Goal: Task Accomplishment & Management: Use online tool/utility

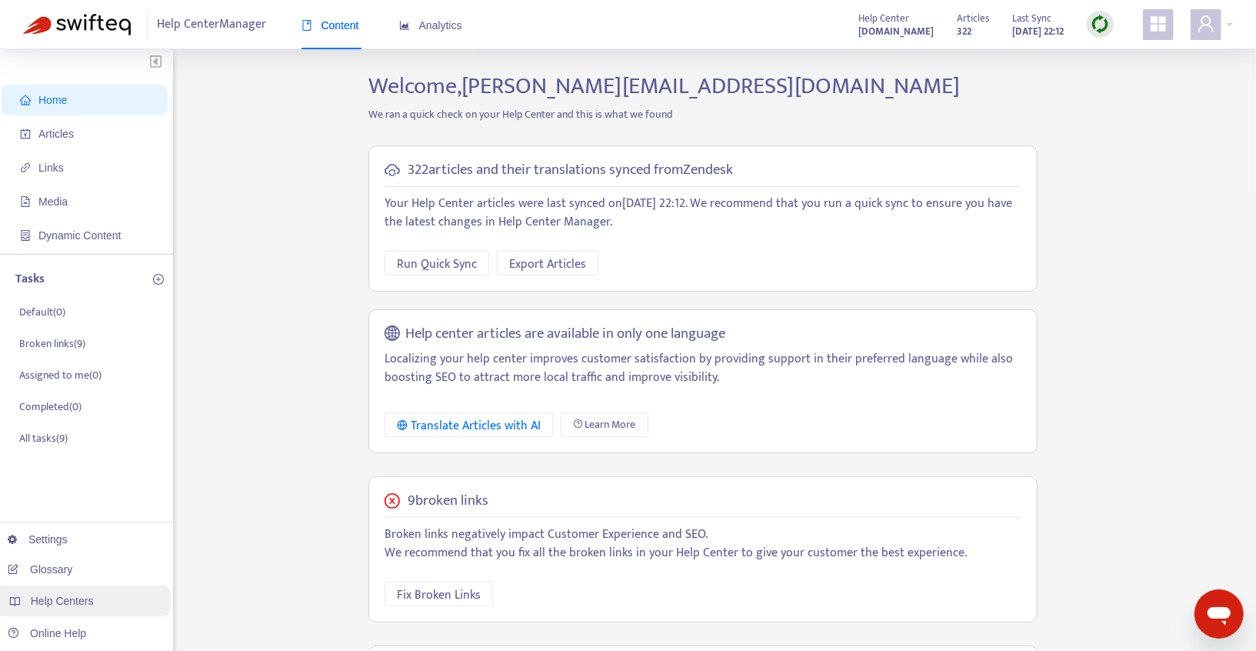
click at [62, 604] on span "Help Centers" at bounding box center [62, 600] width 63 height 12
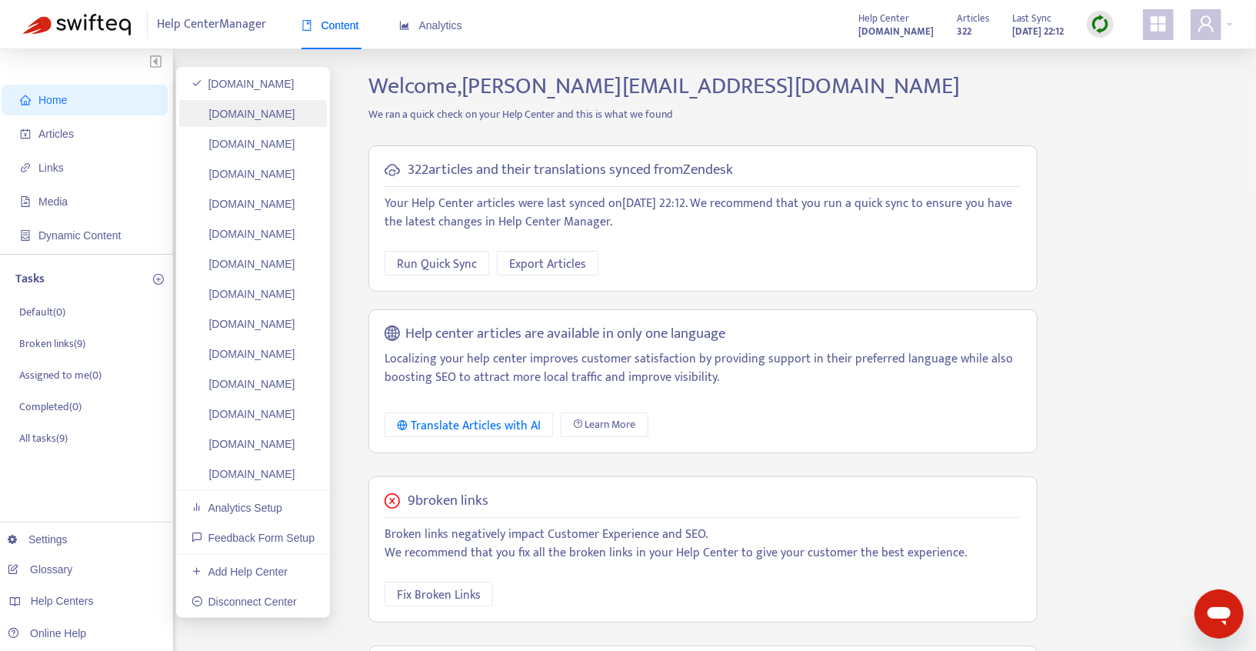
click at [275, 109] on link "[DOMAIN_NAME]" at bounding box center [243, 114] width 104 height 12
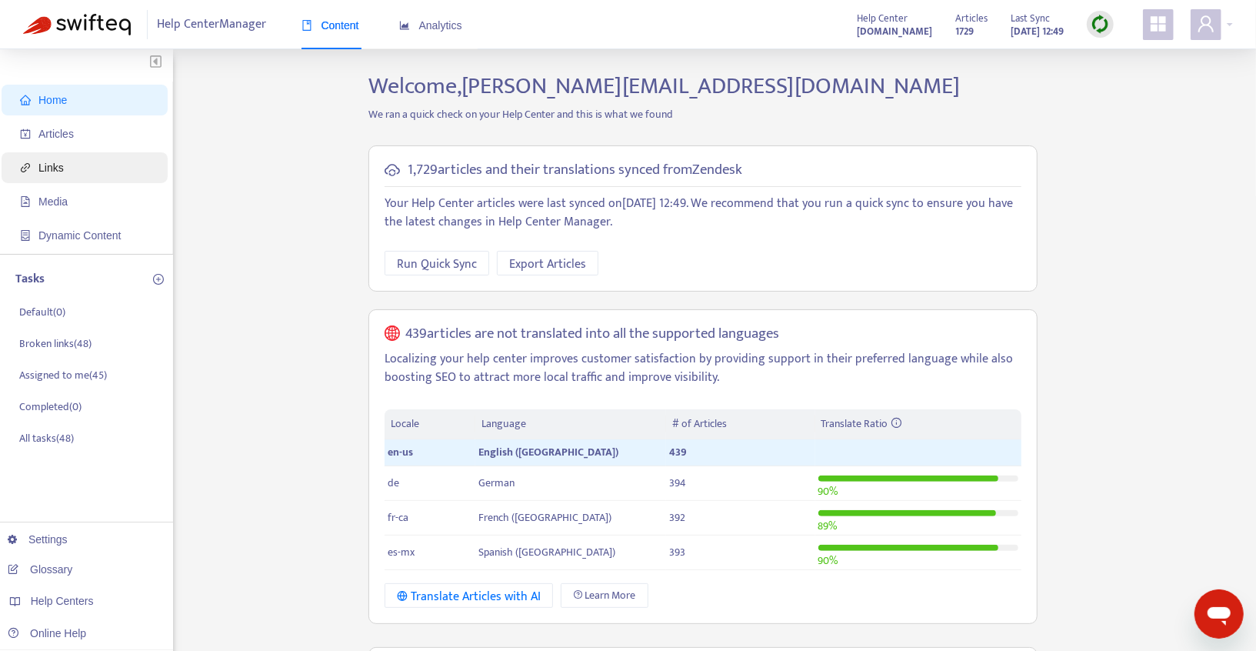
click at [74, 170] on span "Links" at bounding box center [87, 167] width 135 height 31
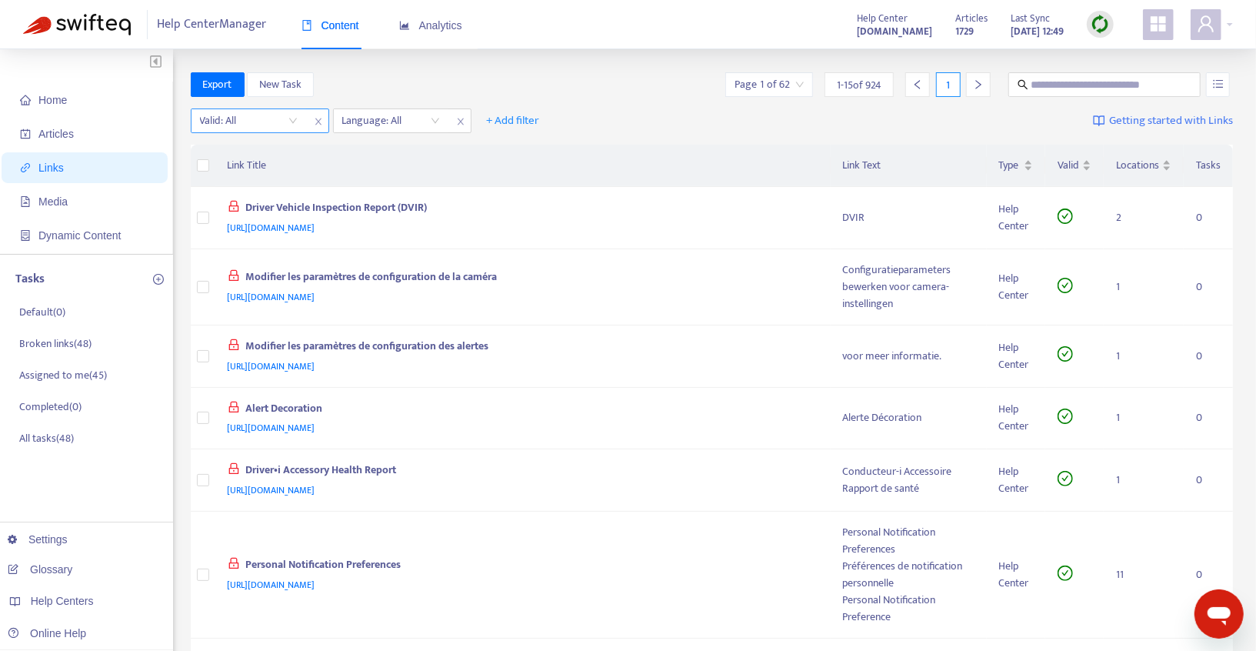
click at [292, 124] on input "search" at bounding box center [249, 120] width 98 height 23
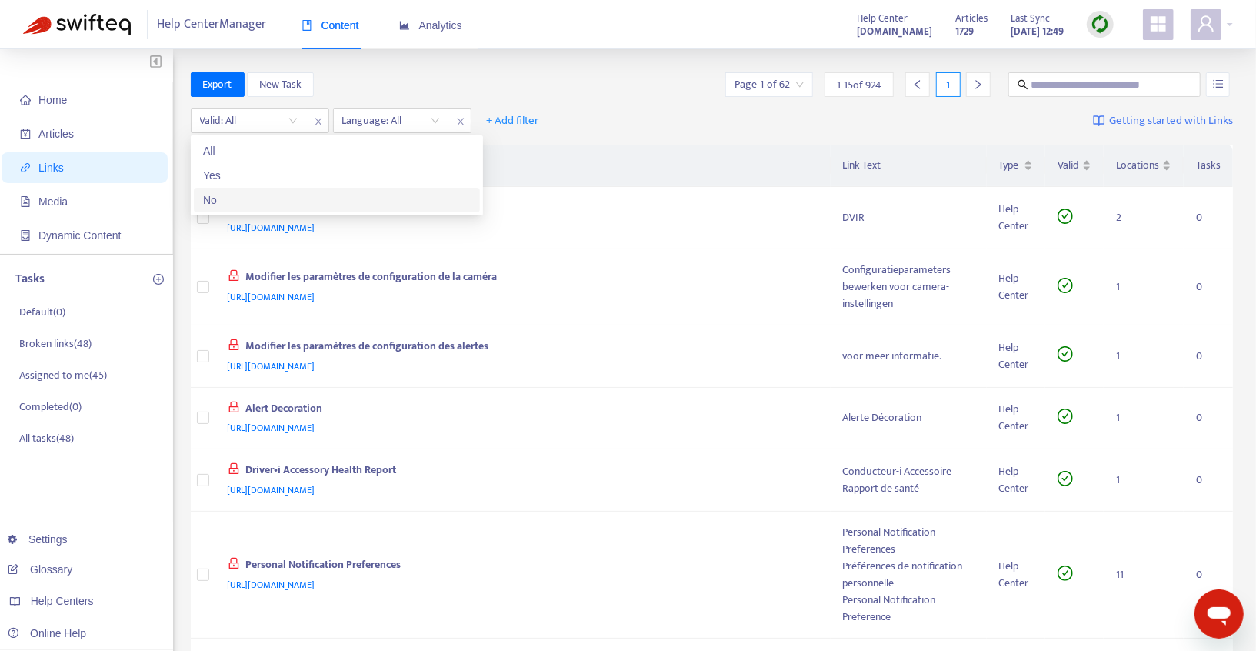
click at [232, 201] on div "No" at bounding box center [337, 199] width 268 height 17
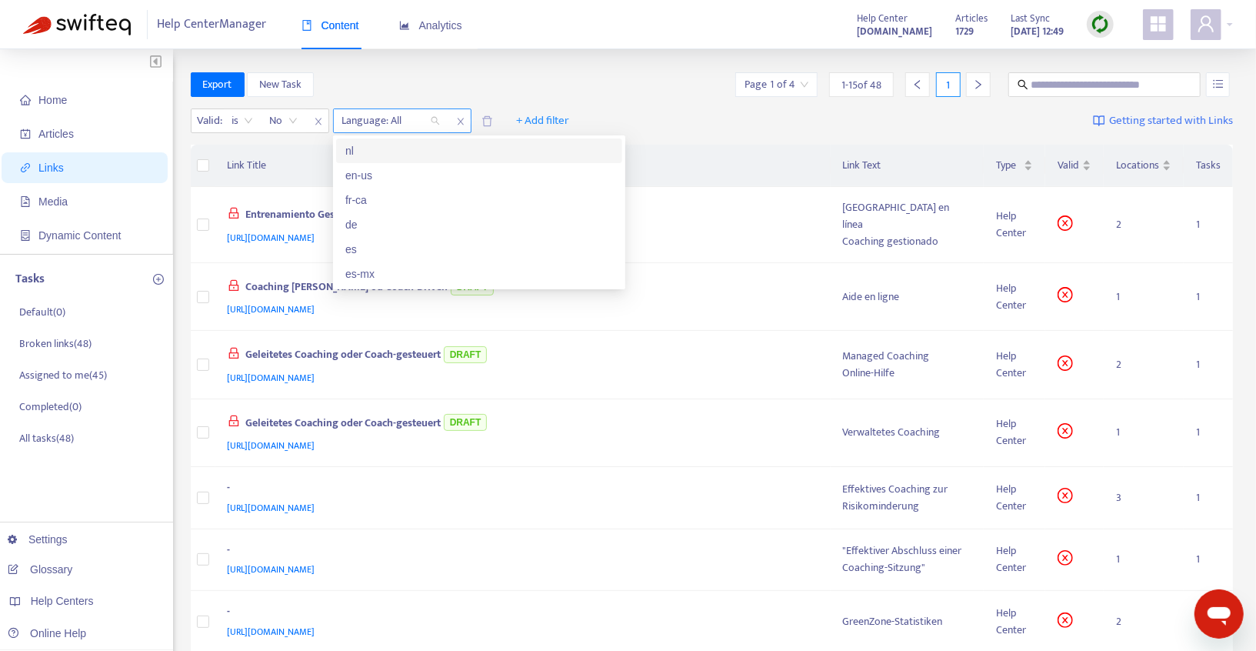
click at [437, 123] on div "Language: All" at bounding box center [391, 120] width 115 height 23
click at [390, 173] on div "en-us" at bounding box center [479, 175] width 268 height 17
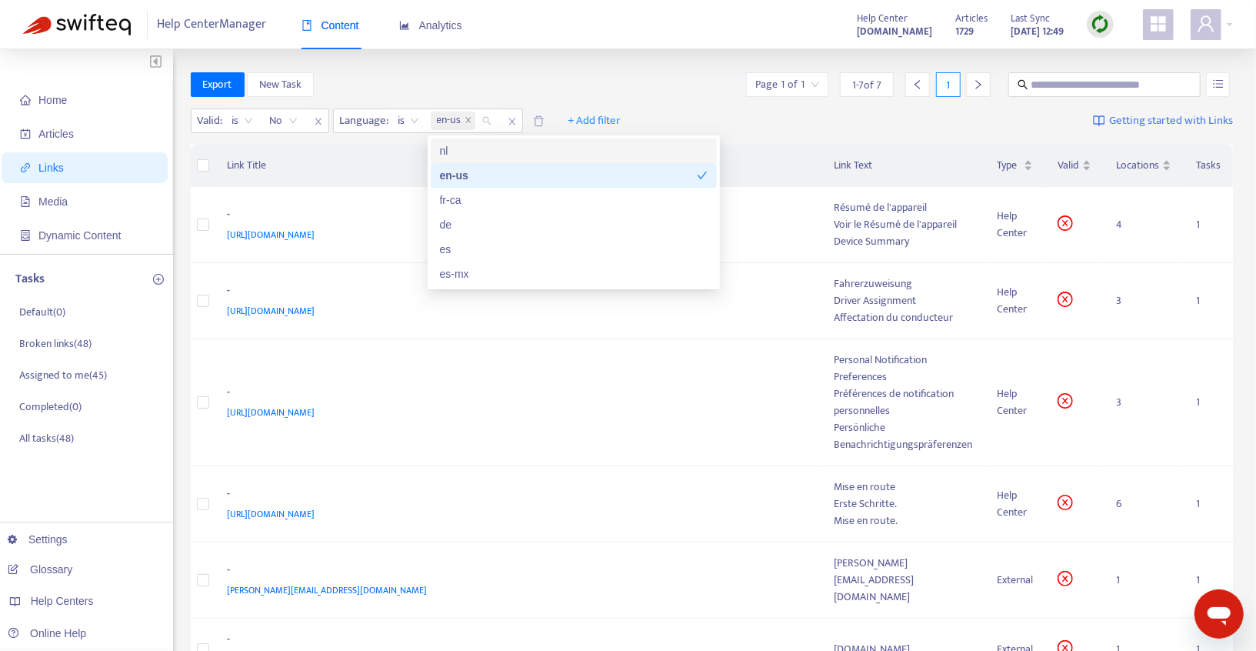
click at [612, 72] on div "Export New Task Page 1 of 1 1 - 7 of 7 1" at bounding box center [712, 84] width 1043 height 25
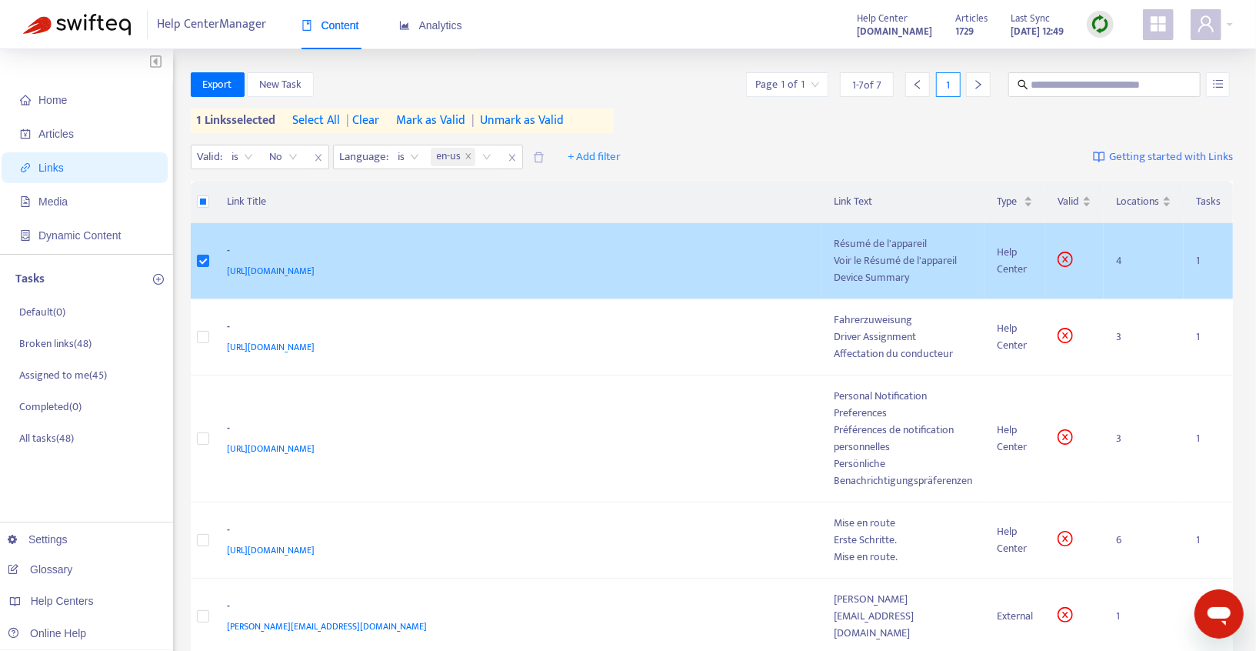
click at [560, 243] on div "-" at bounding box center [516, 252] width 576 height 20
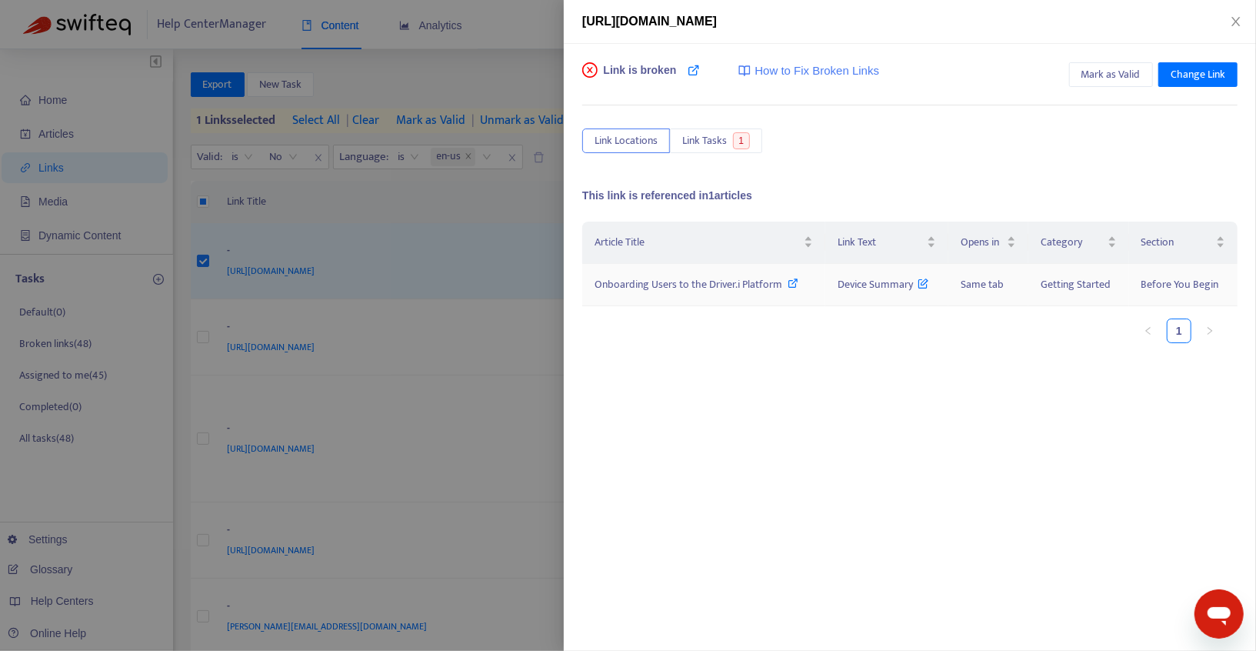
click at [778, 281] on span "Onboarding Users to the Driver.i Platform" at bounding box center [688, 284] width 188 height 18
click at [1197, 71] on span "Change Link" at bounding box center [1197, 74] width 55 height 17
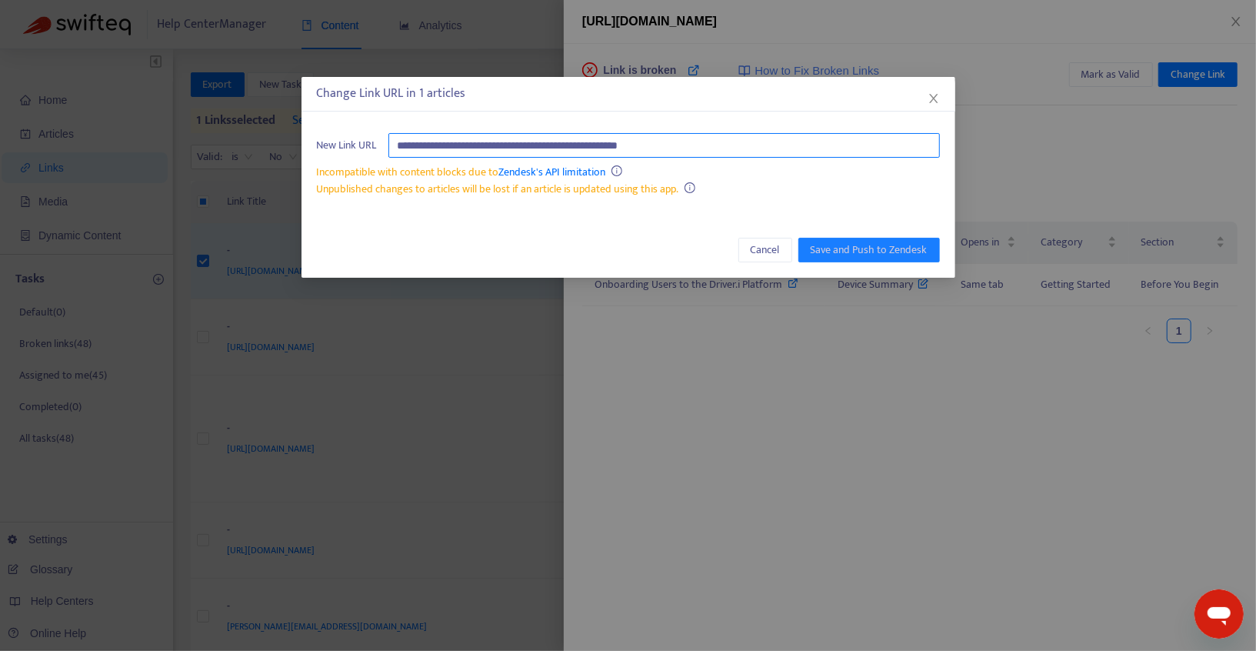
click at [782, 144] on input "**********" at bounding box center [663, 145] width 551 height 25
paste input "**********"
type input "**********"
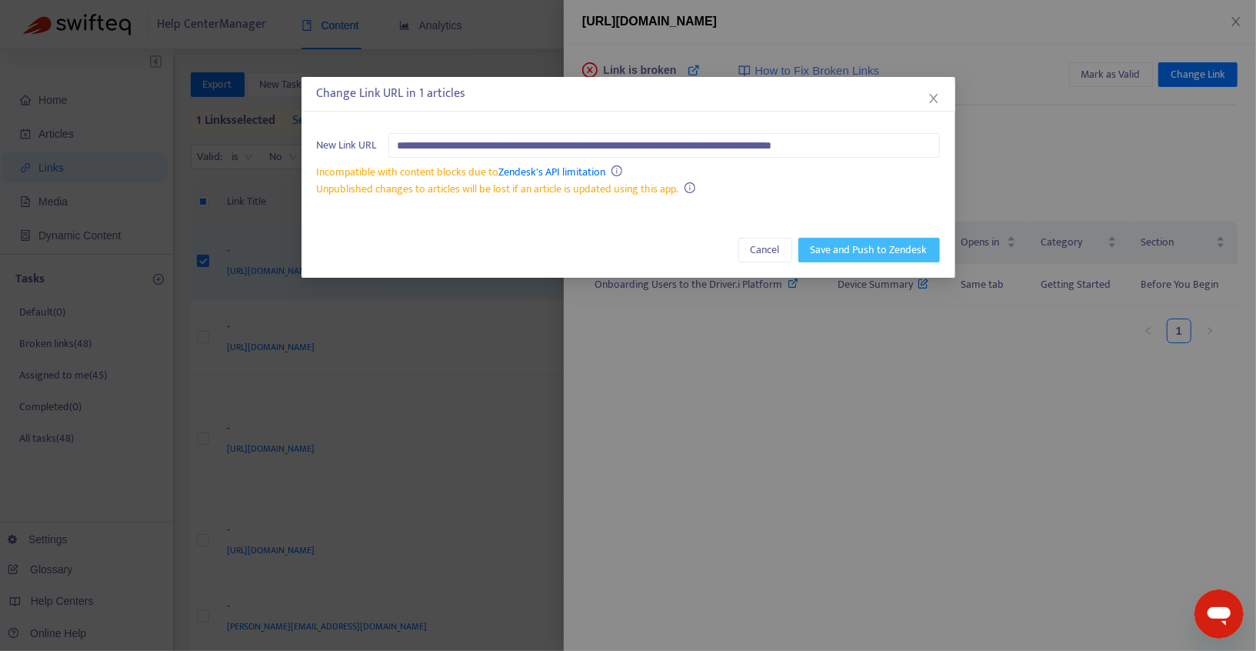
click at [857, 245] on span "Save and Push to Zendesk" at bounding box center [868, 249] width 117 height 17
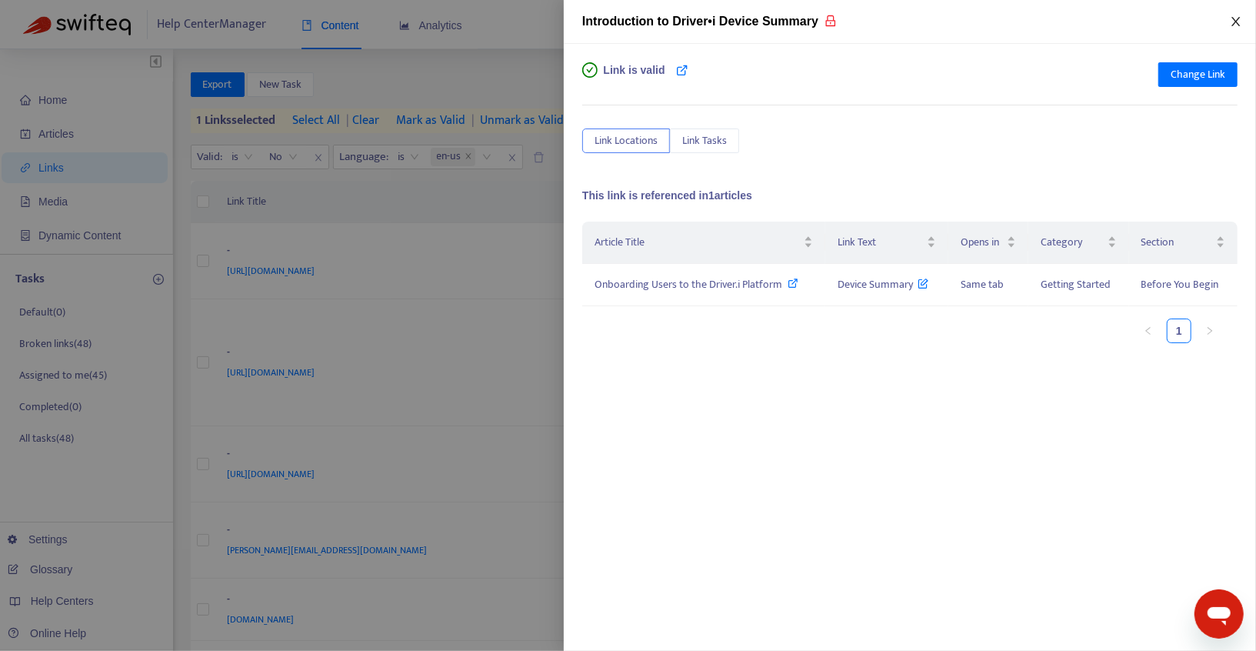
click at [1244, 23] on button "Close" at bounding box center [1236, 22] width 22 height 15
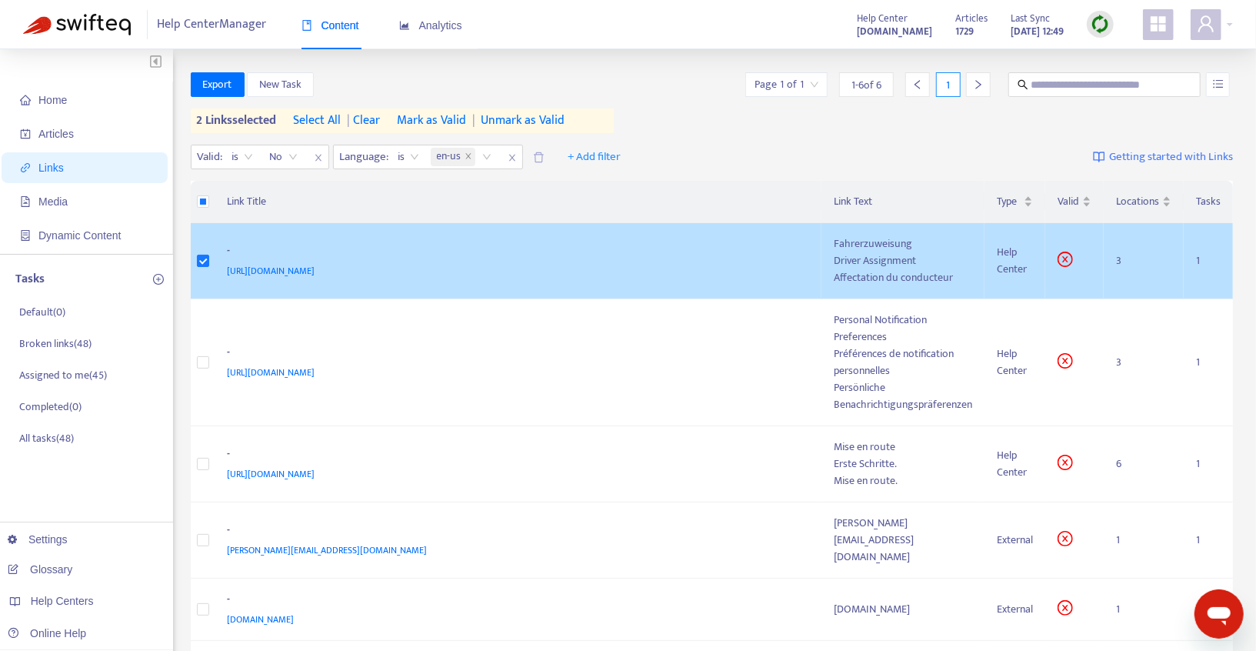
click at [536, 254] on div "-" at bounding box center [516, 252] width 576 height 20
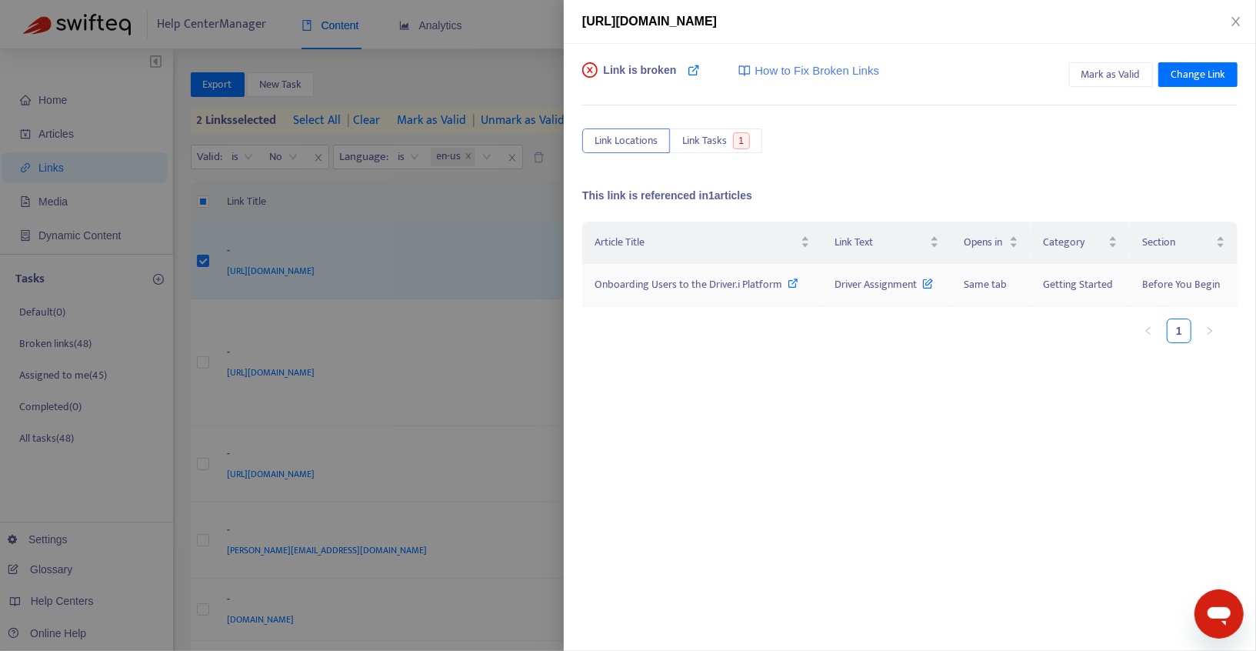
click at [797, 280] on icon at bounding box center [793, 283] width 11 height 11
click at [788, 280] on icon at bounding box center [793, 283] width 11 height 11
click at [1178, 77] on span "Change Link" at bounding box center [1197, 74] width 55 height 17
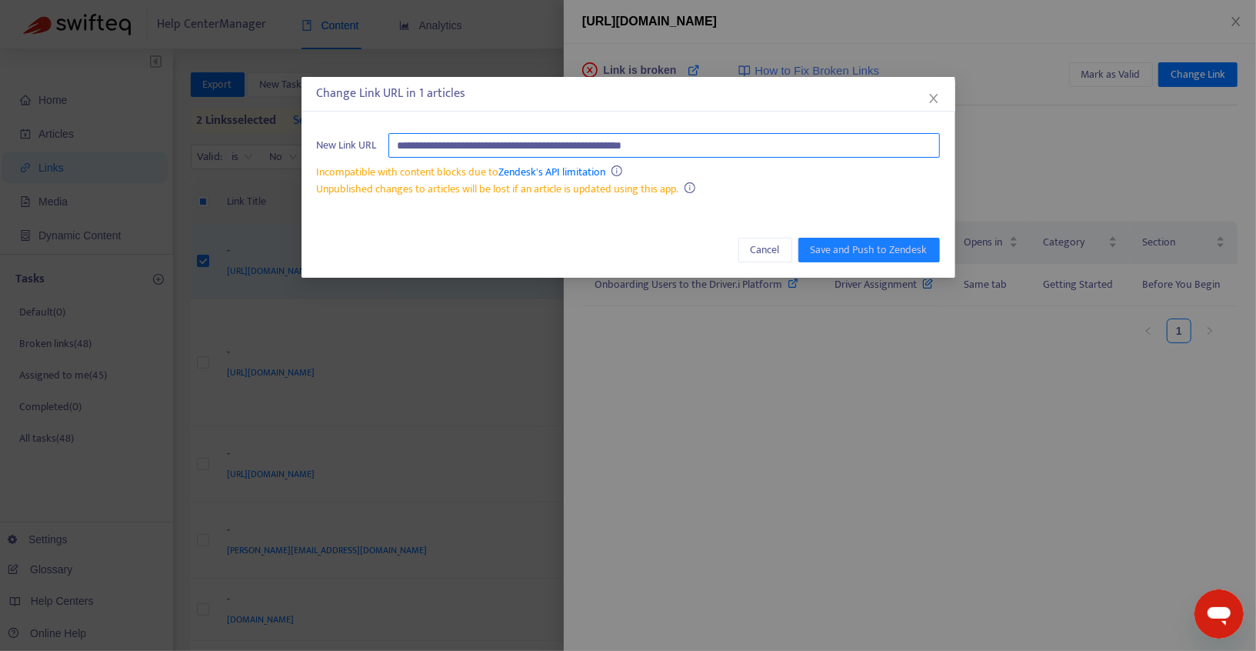
click at [741, 148] on input "**********" at bounding box center [663, 145] width 551 height 25
paste input "**********"
type input "**********"
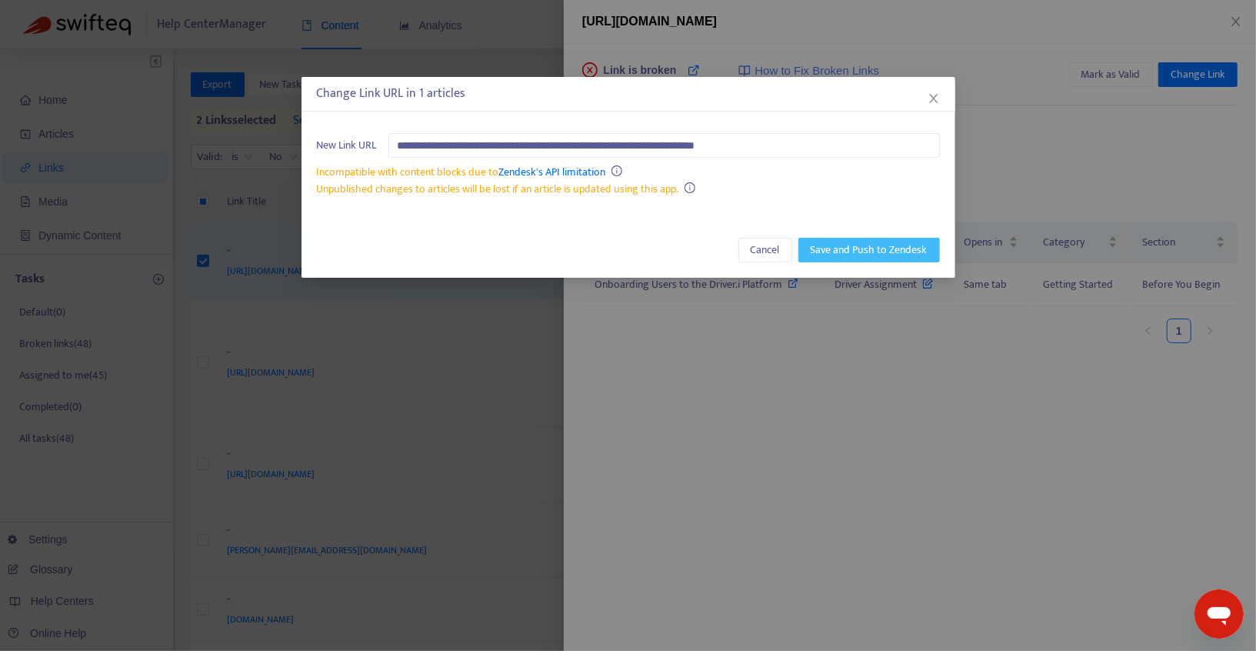
click at [874, 249] on span "Save and Push to Zendesk" at bounding box center [868, 249] width 117 height 17
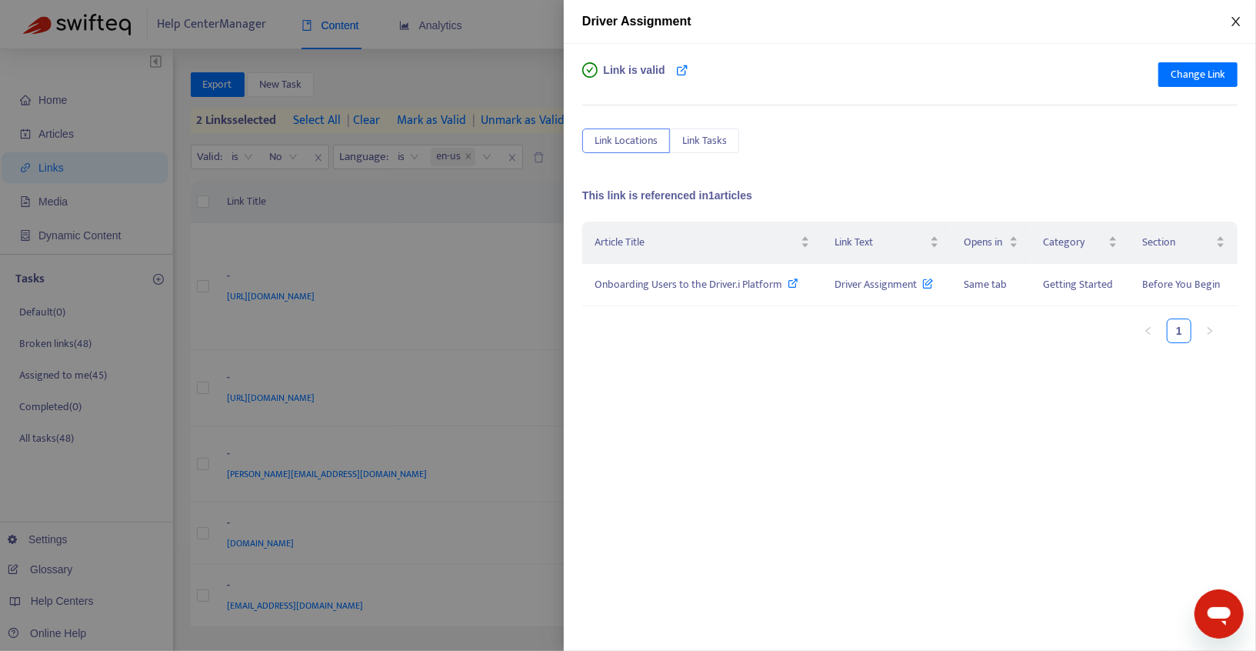
click at [1237, 22] on icon "close" at bounding box center [1236, 21] width 12 height 12
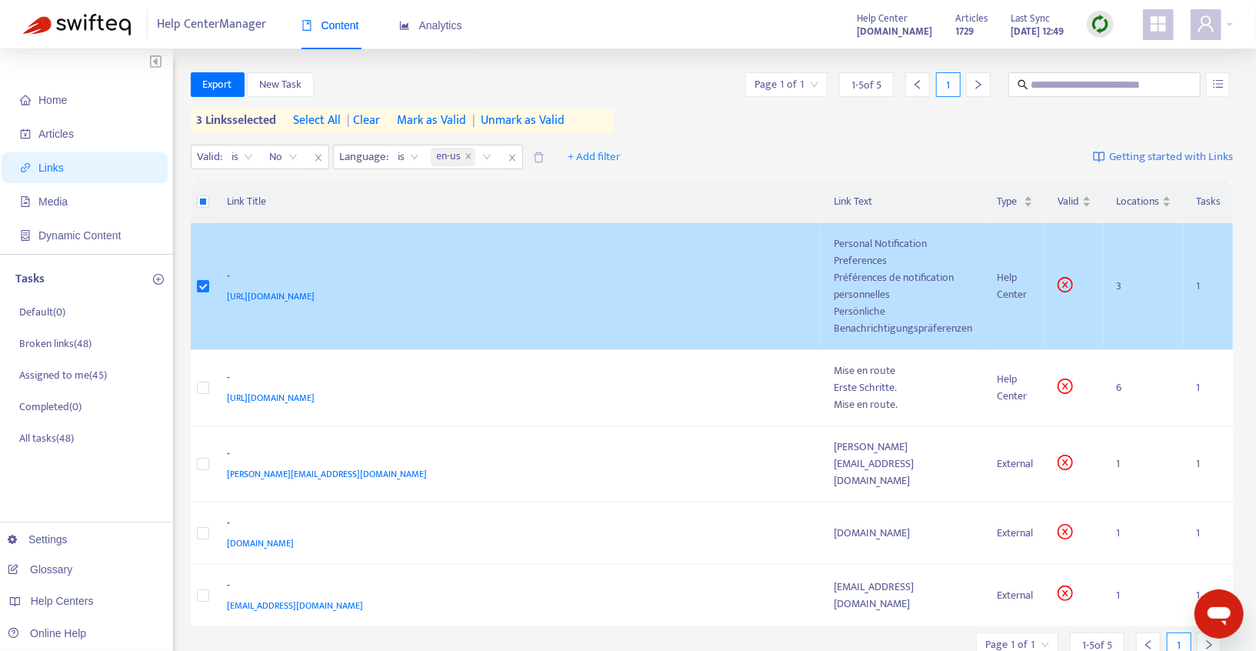
click at [703, 300] on div "[URL][DOMAIN_NAME]" at bounding box center [516, 296] width 576 height 17
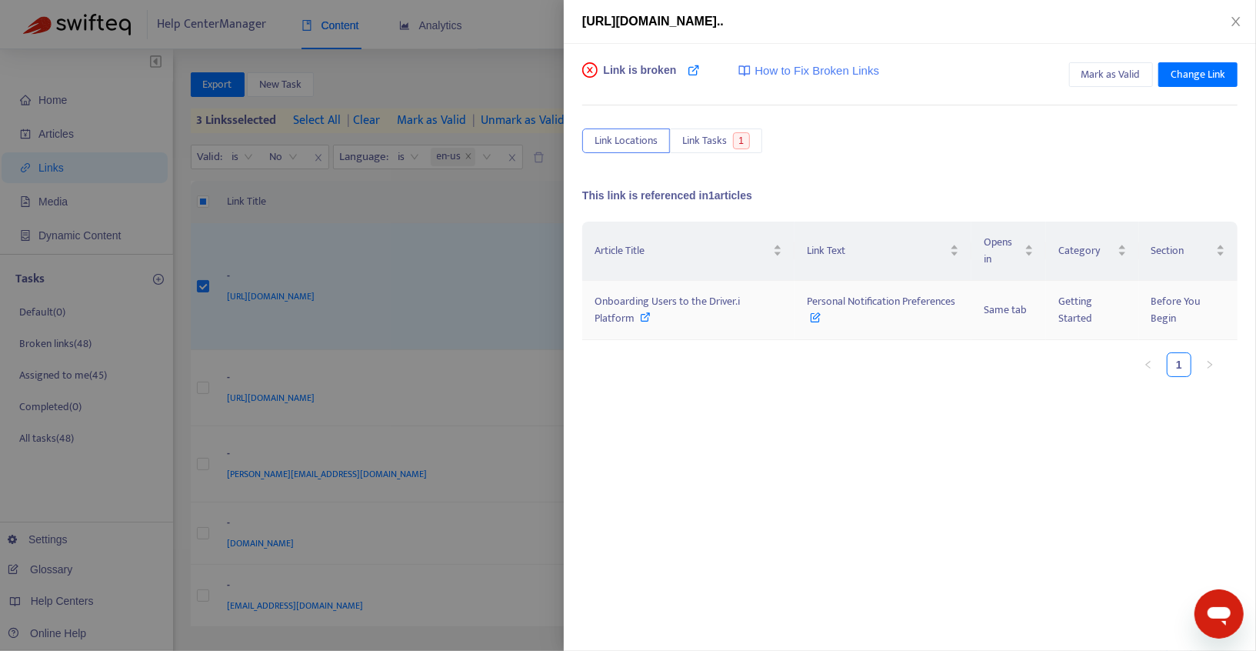
click at [721, 303] on span "Onboarding Users to the Driver.i Platform" at bounding box center [666, 309] width 145 height 35
click at [1186, 72] on span "Change Link" at bounding box center [1197, 74] width 55 height 17
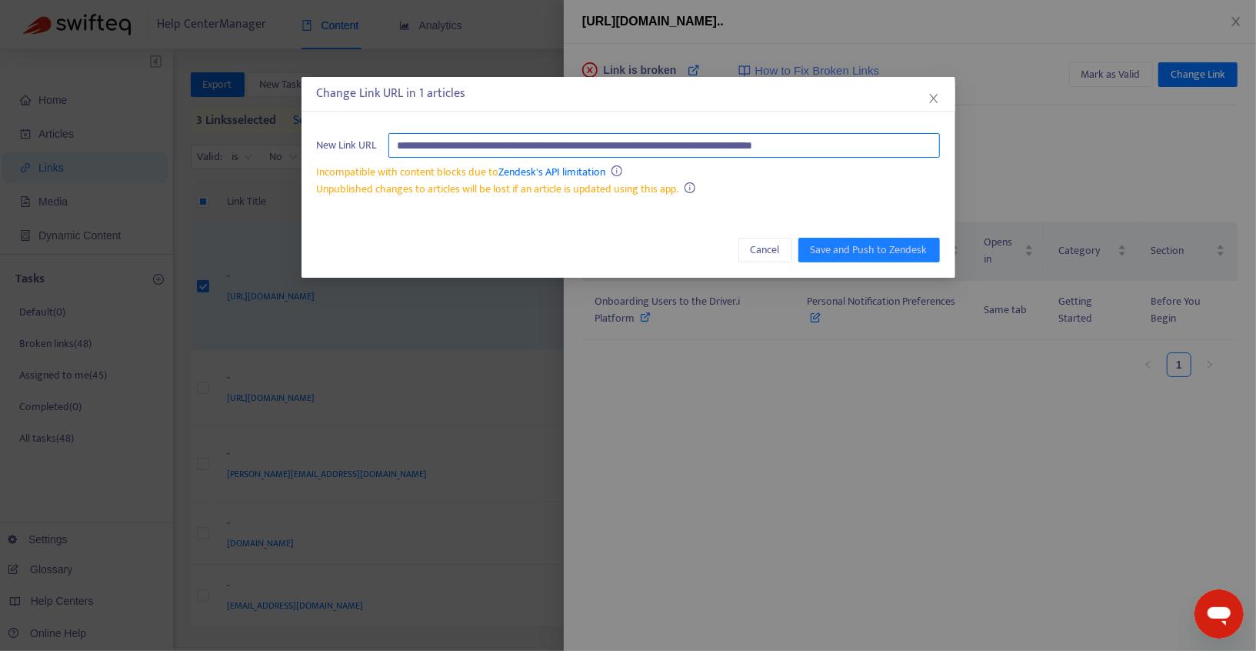
click at [885, 140] on input "**********" at bounding box center [663, 145] width 551 height 25
paste input "text"
type input "**********"
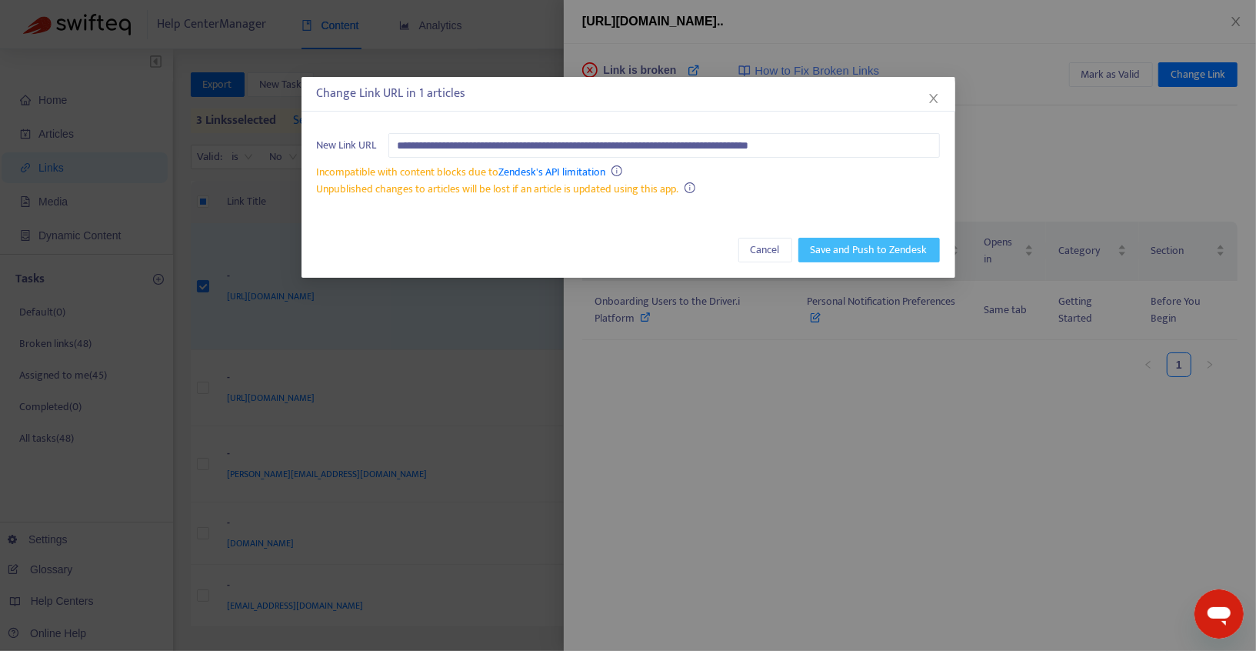
click at [878, 247] on span "Save and Push to Zendesk" at bounding box center [868, 249] width 117 height 17
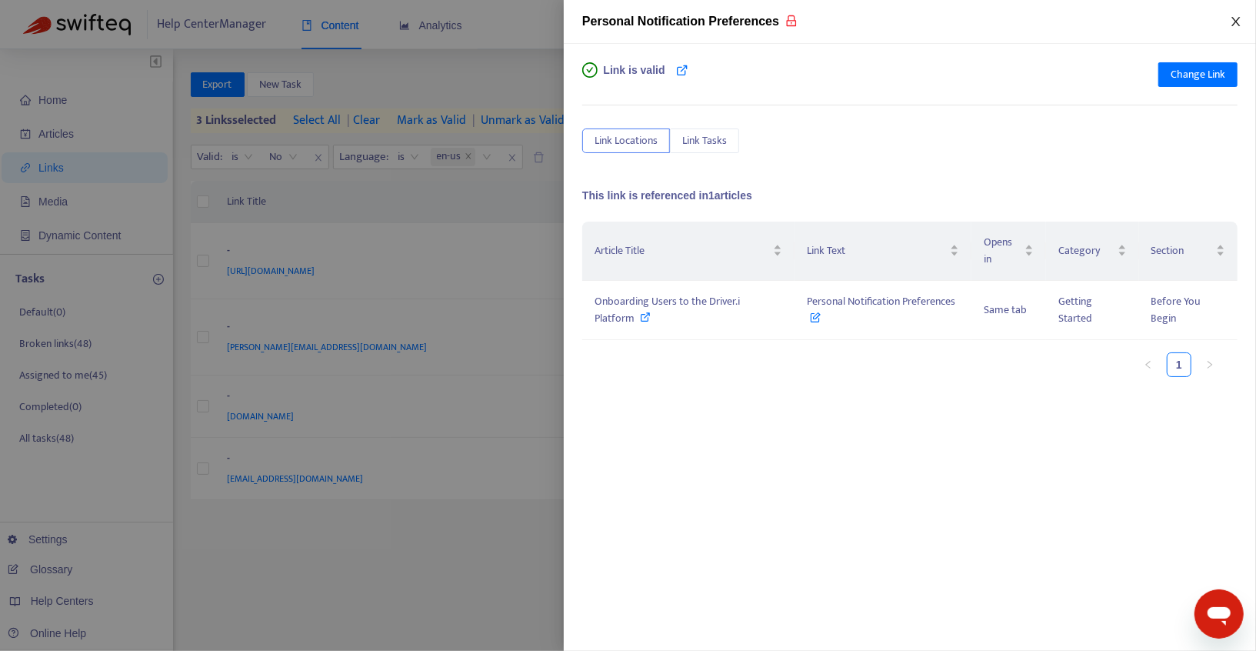
click at [1226, 26] on button "Close" at bounding box center [1236, 22] width 22 height 15
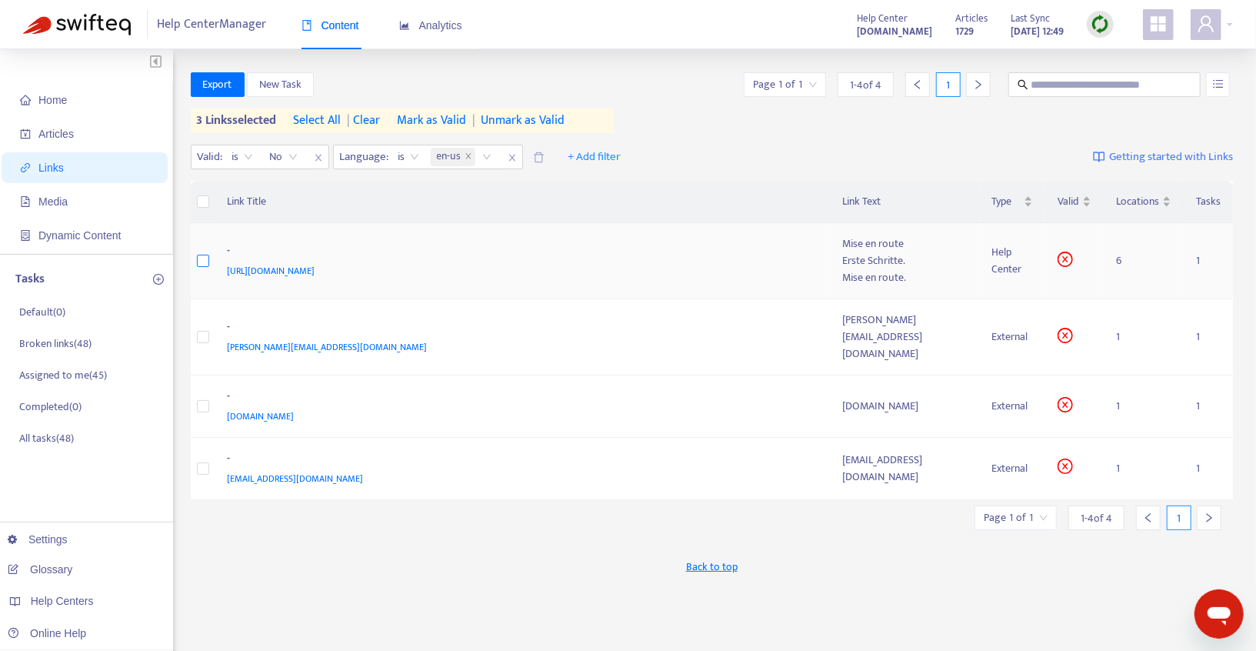
click at [201, 267] on label at bounding box center [203, 260] width 12 height 17
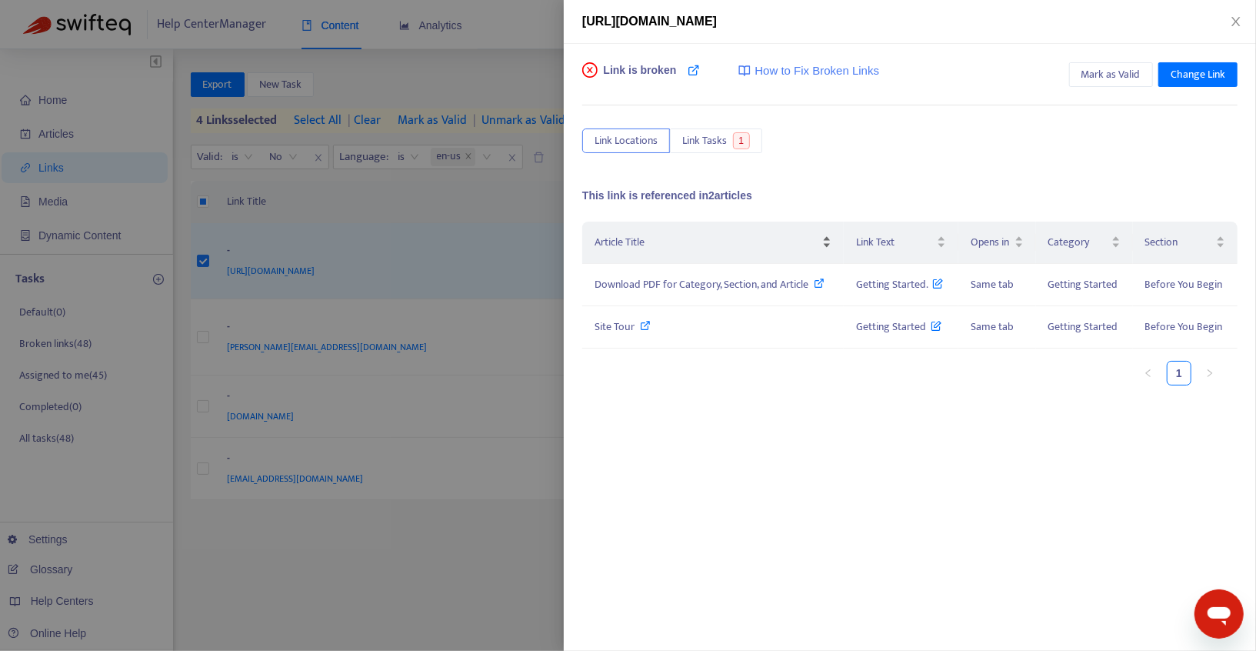
click at [733, 251] on div "Article Title" at bounding box center [712, 242] width 237 height 17
click at [1226, 15] on button "Close" at bounding box center [1236, 22] width 22 height 15
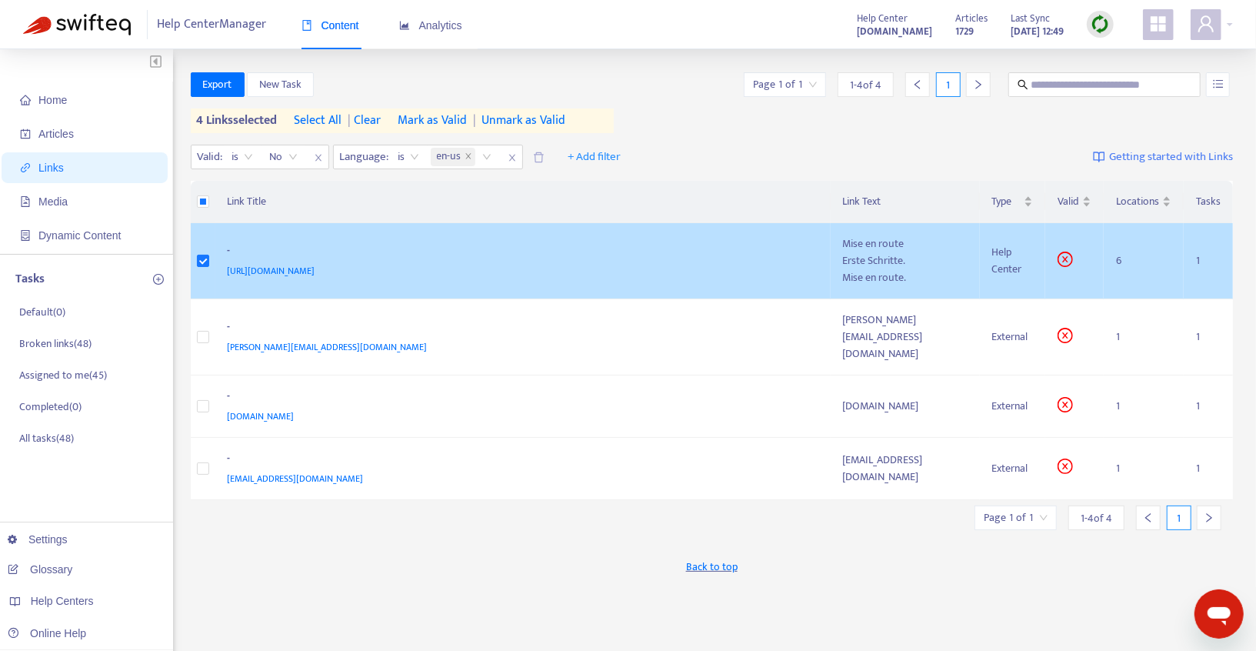
click at [671, 241] on td "- [URL][DOMAIN_NAME]" at bounding box center [522, 261] width 615 height 76
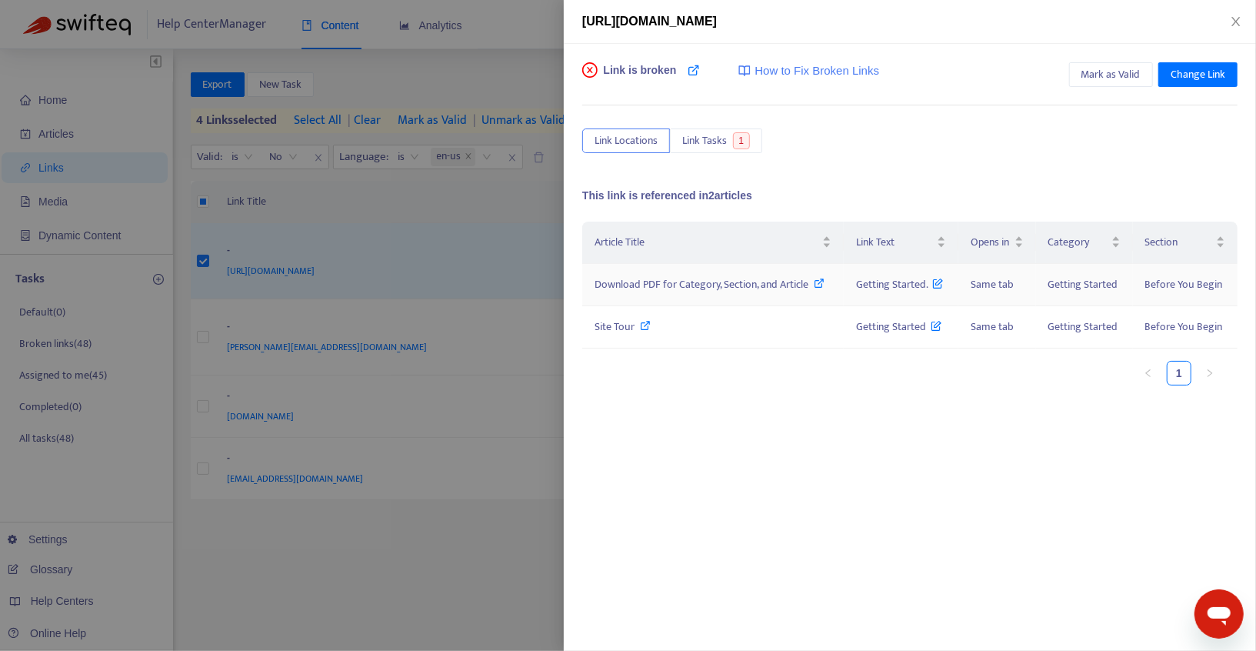
click at [820, 282] on icon at bounding box center [819, 283] width 11 height 11
click at [1184, 75] on span "Change Link" at bounding box center [1197, 74] width 55 height 17
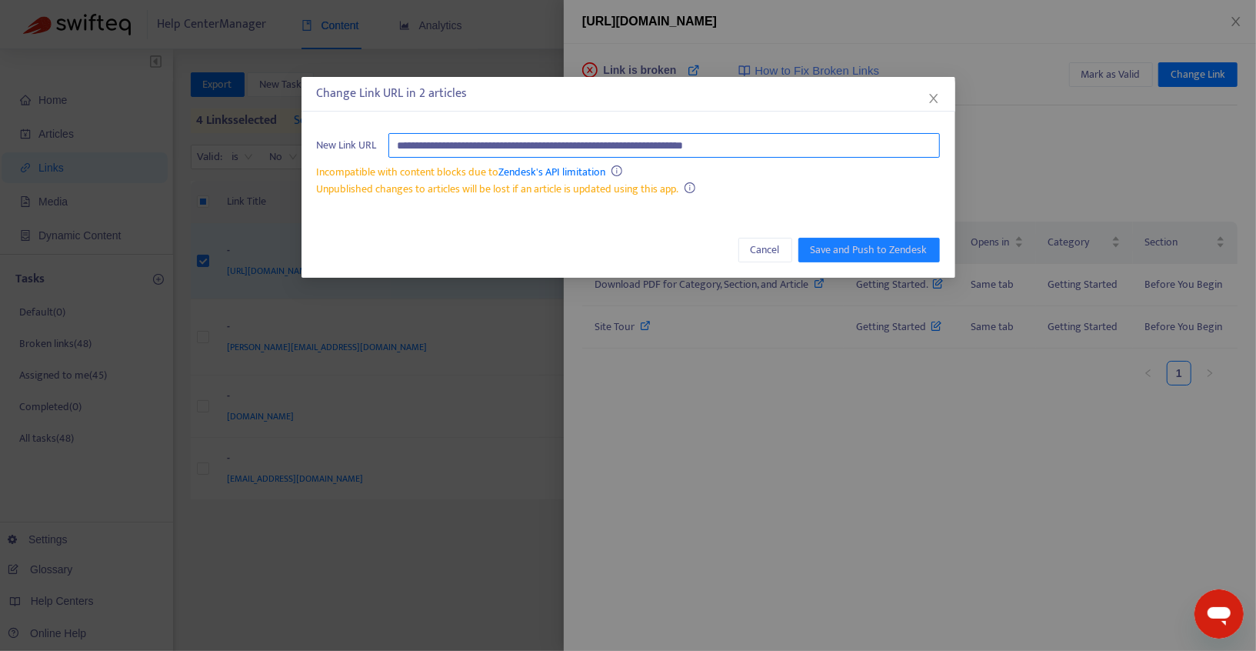
click at [837, 146] on input "**********" at bounding box center [663, 145] width 551 height 25
paste input "text"
type input "**********"
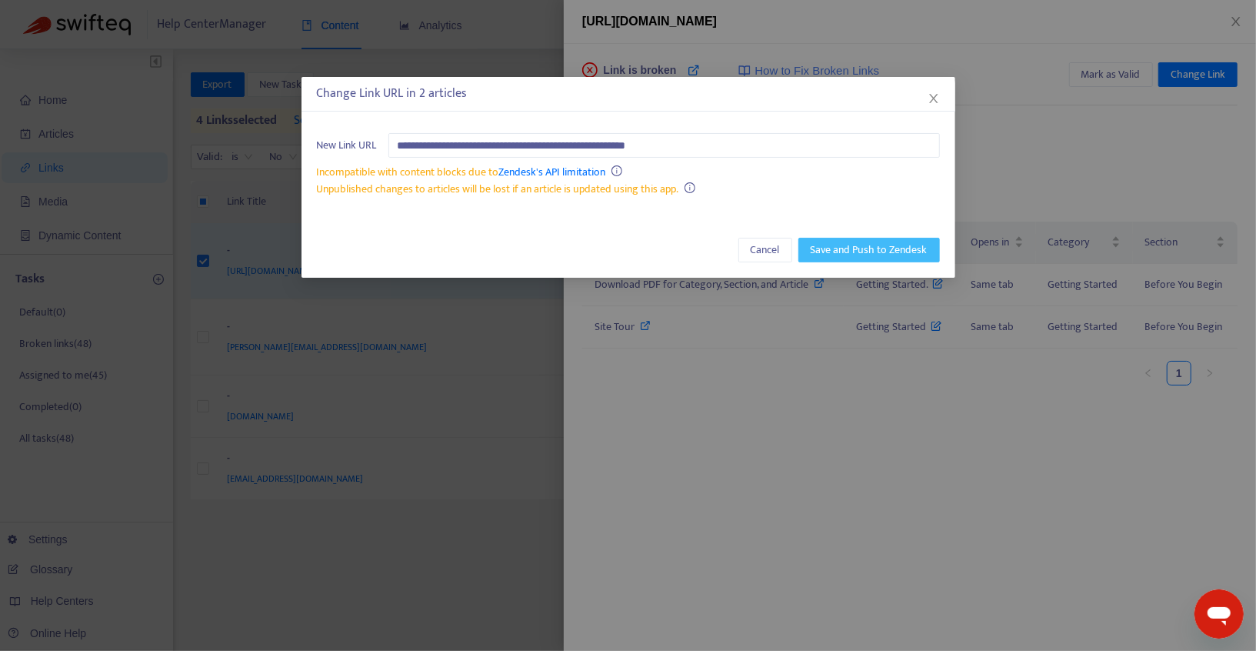
click at [857, 242] on span "Save and Push to Zendesk" at bounding box center [868, 249] width 117 height 17
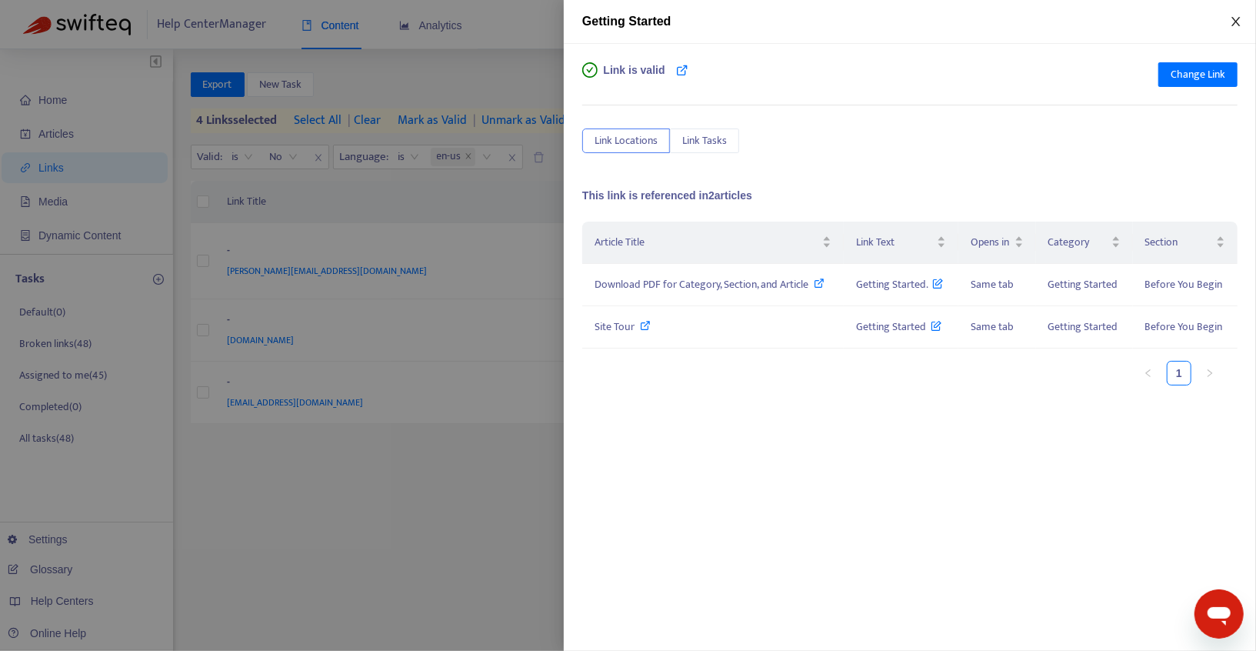
click at [1230, 20] on icon "close" at bounding box center [1236, 21] width 12 height 12
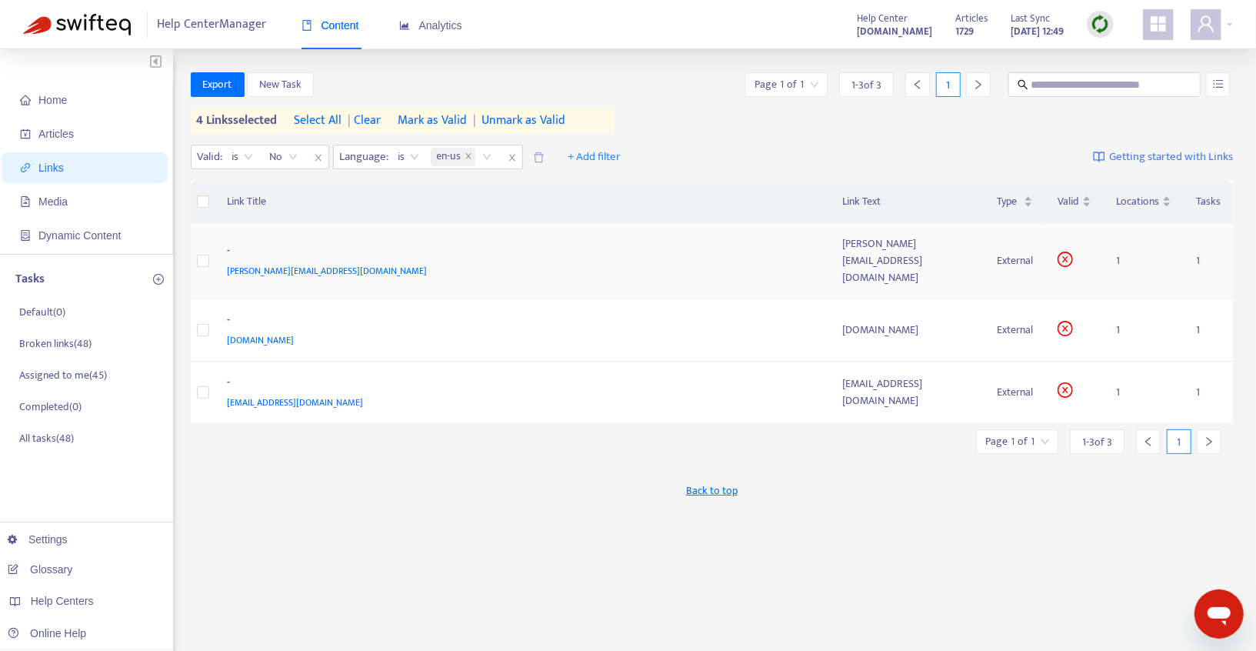
click at [414, 270] on div "[PERSON_NAME][EMAIL_ADDRESS][DOMAIN_NAME]" at bounding box center [520, 270] width 585 height 17
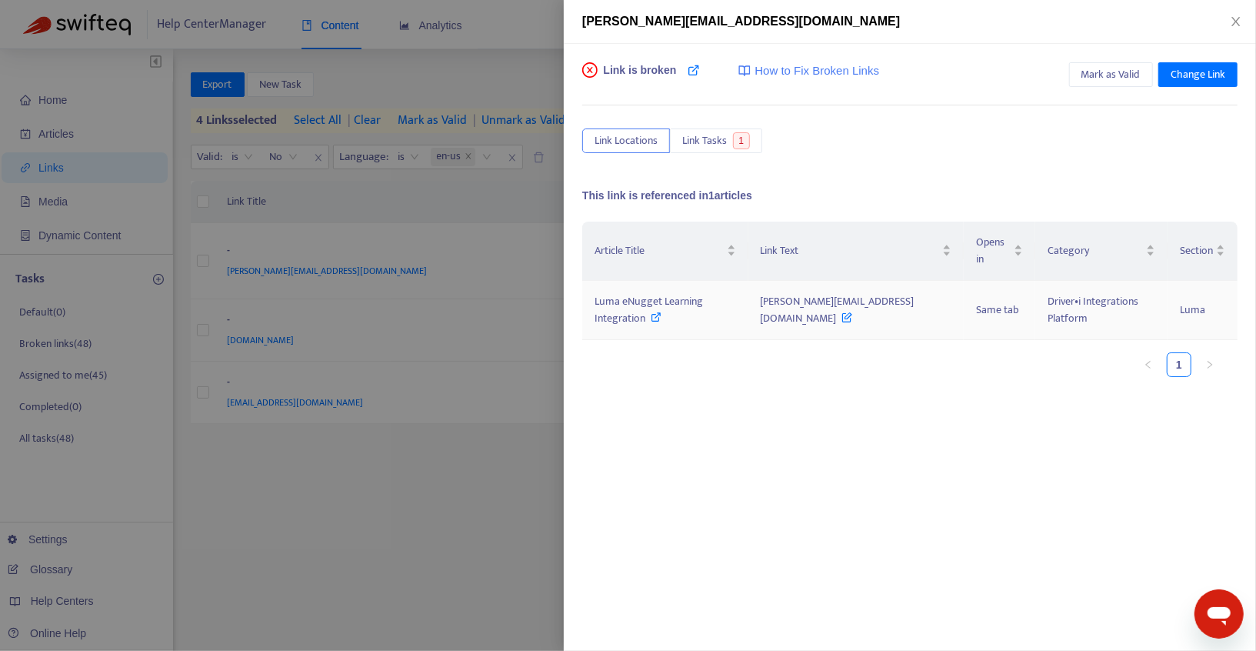
click at [698, 304] on span "Luma eNugget Learning Integration" at bounding box center [648, 309] width 108 height 35
click at [1118, 70] on span "Mark as Valid" at bounding box center [1110, 74] width 59 height 17
click at [1238, 20] on icon "close" at bounding box center [1236, 21] width 12 height 12
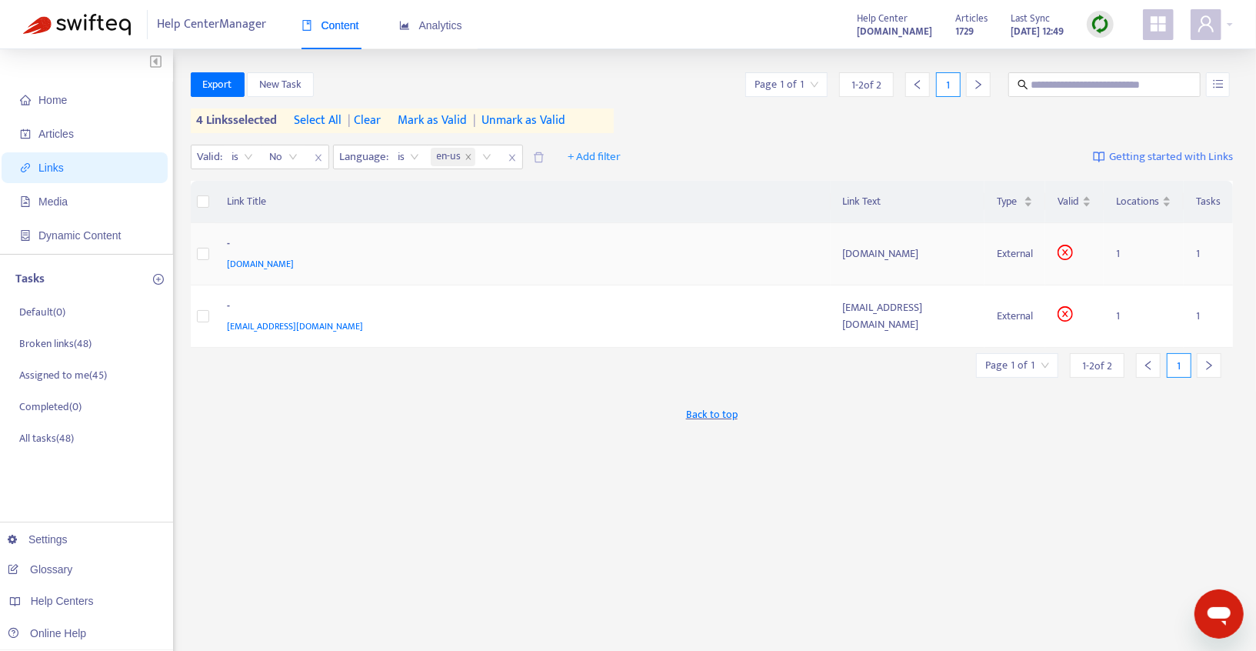
click at [654, 264] on div "[DOMAIN_NAME]" at bounding box center [520, 263] width 585 height 17
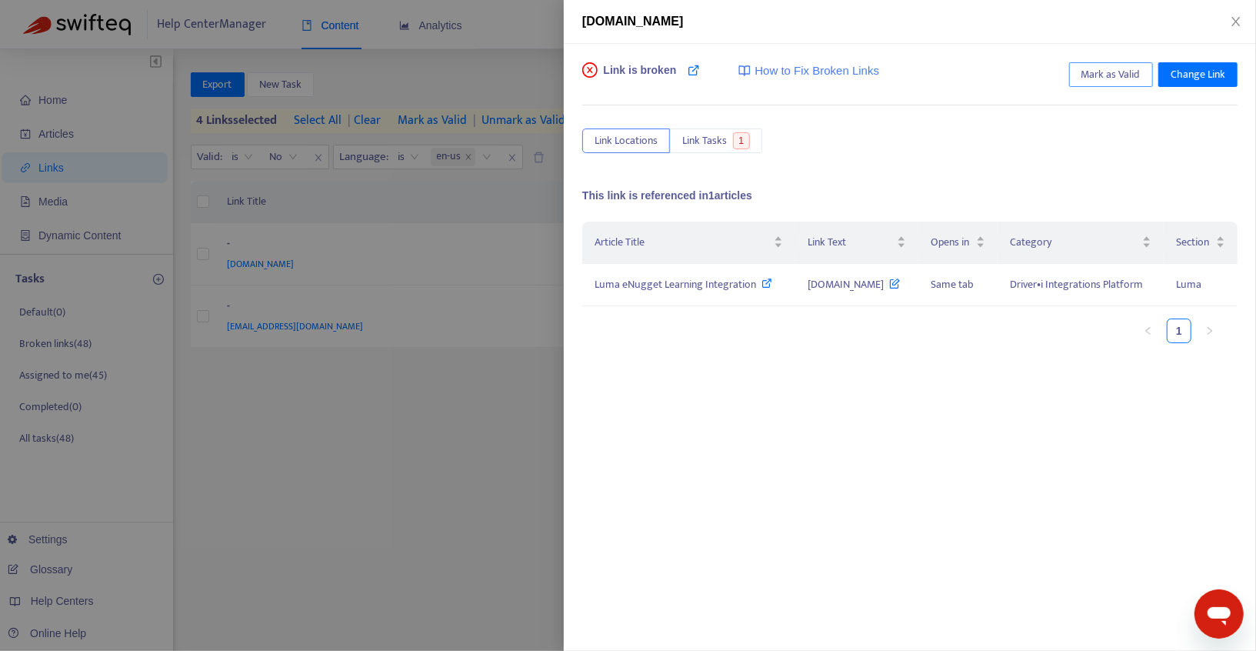
click at [1092, 78] on span "Mark as Valid" at bounding box center [1110, 74] width 59 height 17
click at [1237, 25] on icon "close" at bounding box center [1236, 21] width 12 height 12
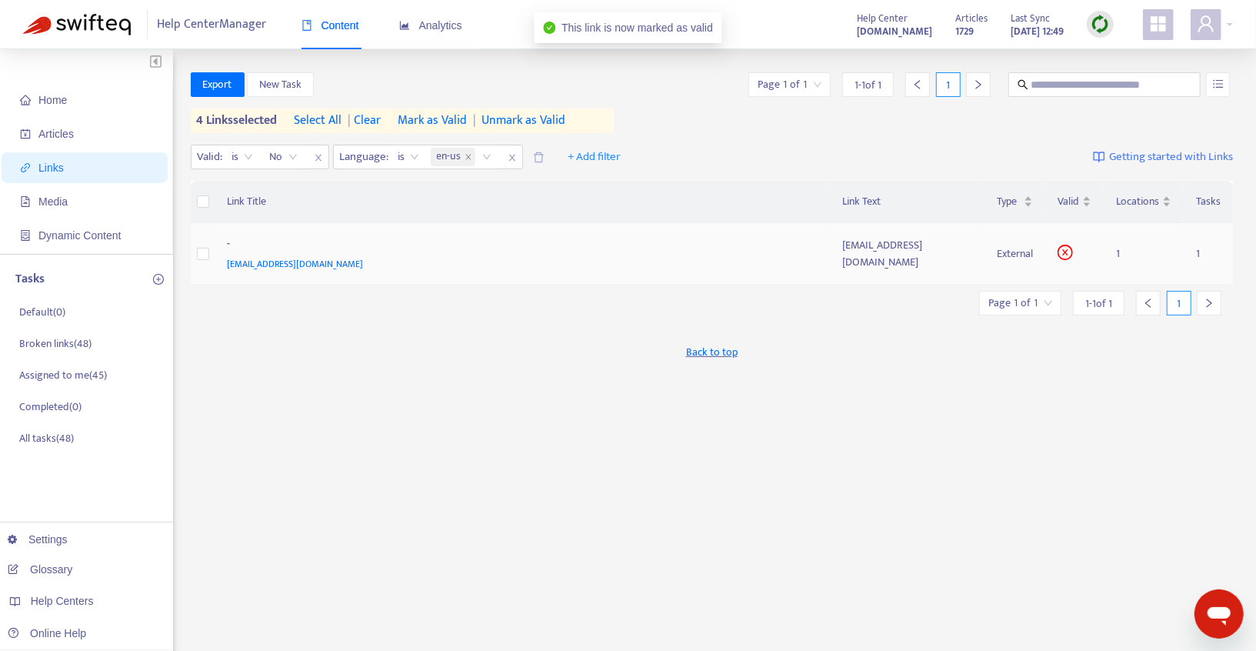
click at [691, 265] on div "[EMAIL_ADDRESS][DOMAIN_NAME]" at bounding box center [520, 263] width 585 height 17
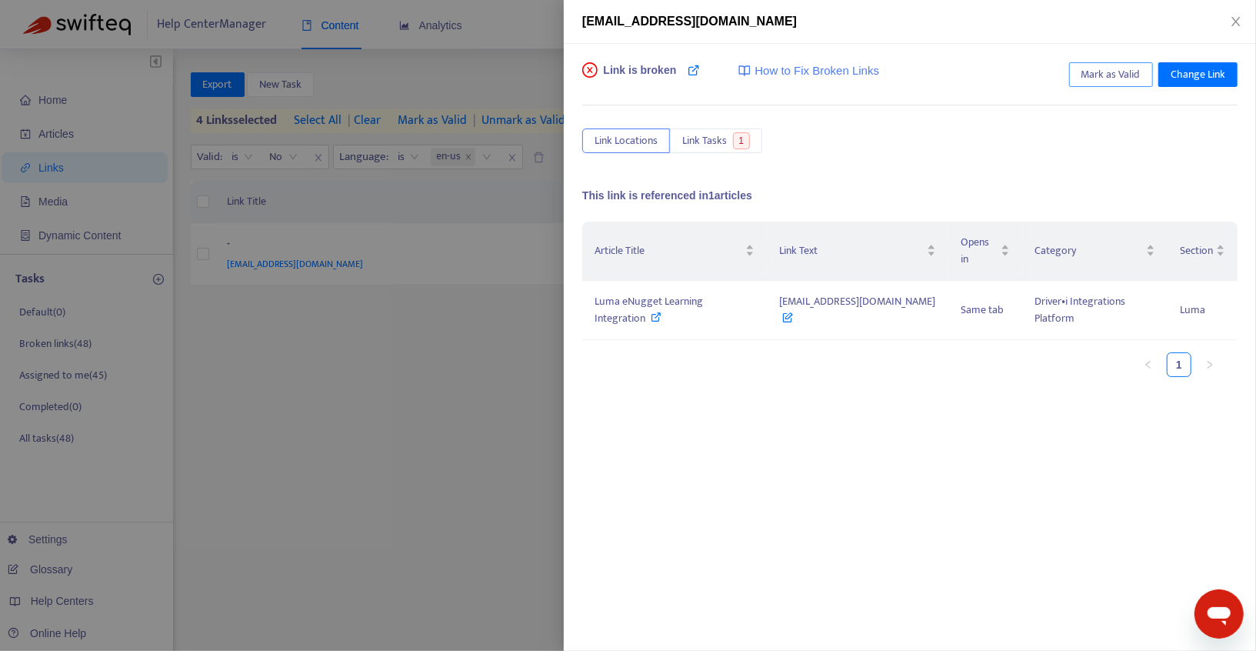
click at [1100, 75] on span "Mark as Valid" at bounding box center [1110, 74] width 59 height 17
click at [1230, 28] on button "Close" at bounding box center [1236, 22] width 22 height 15
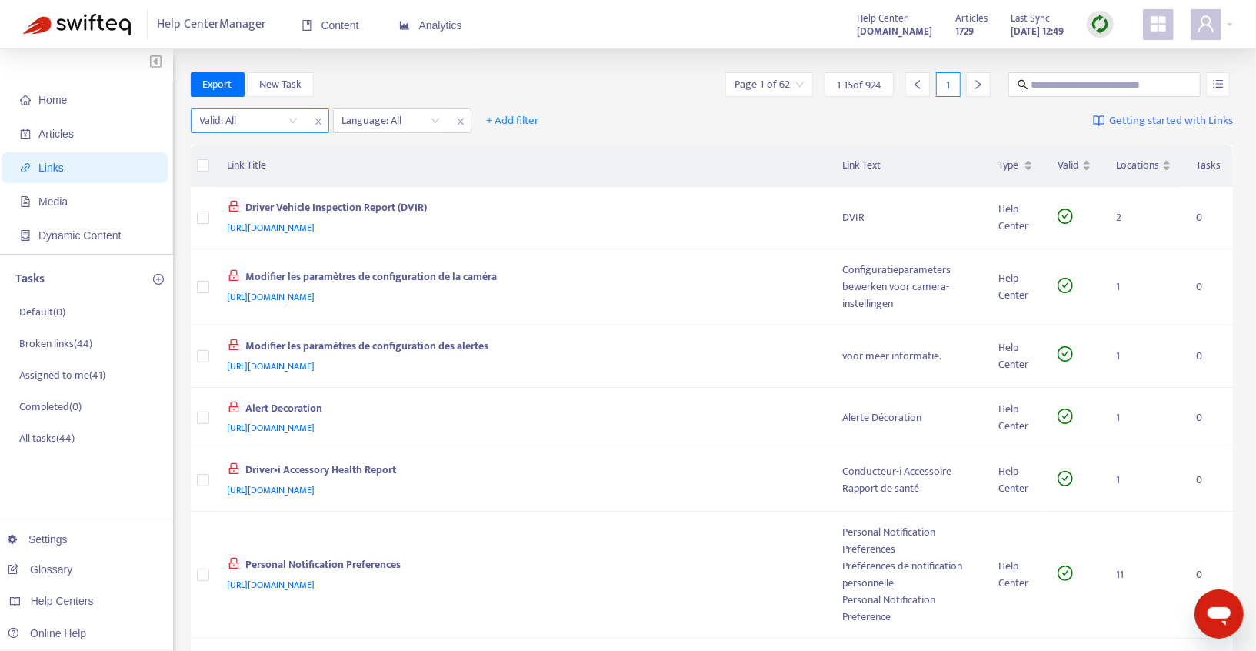
click at [287, 118] on input "search" at bounding box center [249, 120] width 98 height 23
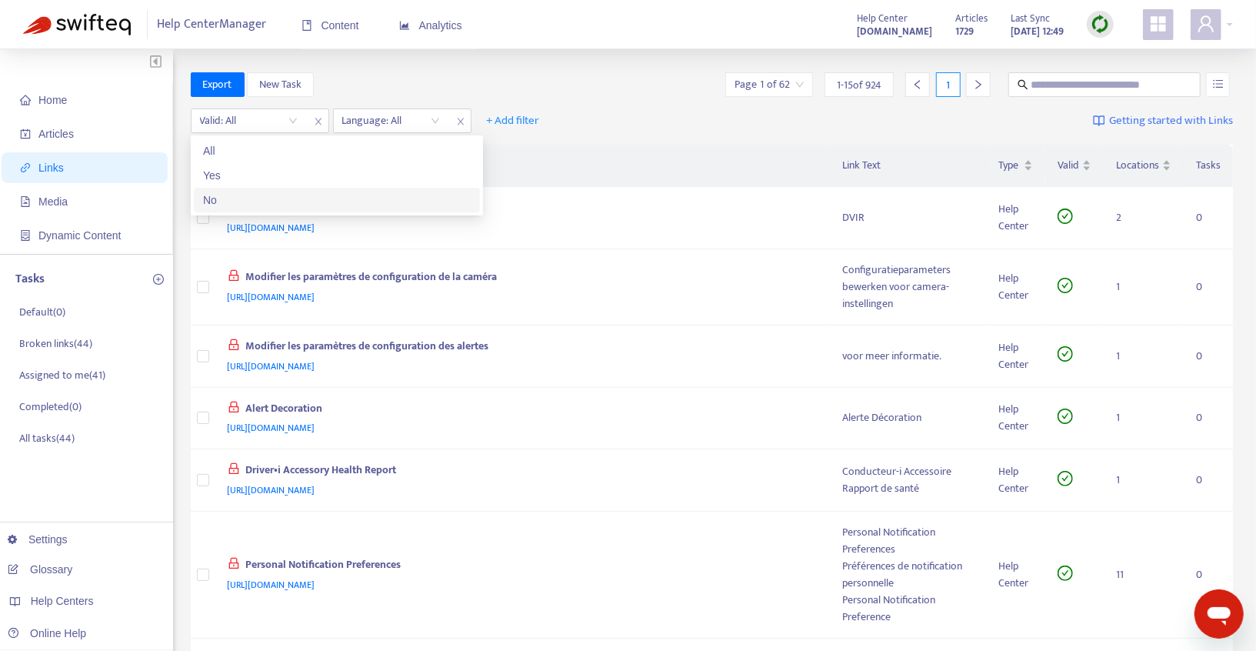
click at [253, 195] on div "No" at bounding box center [337, 199] width 268 height 17
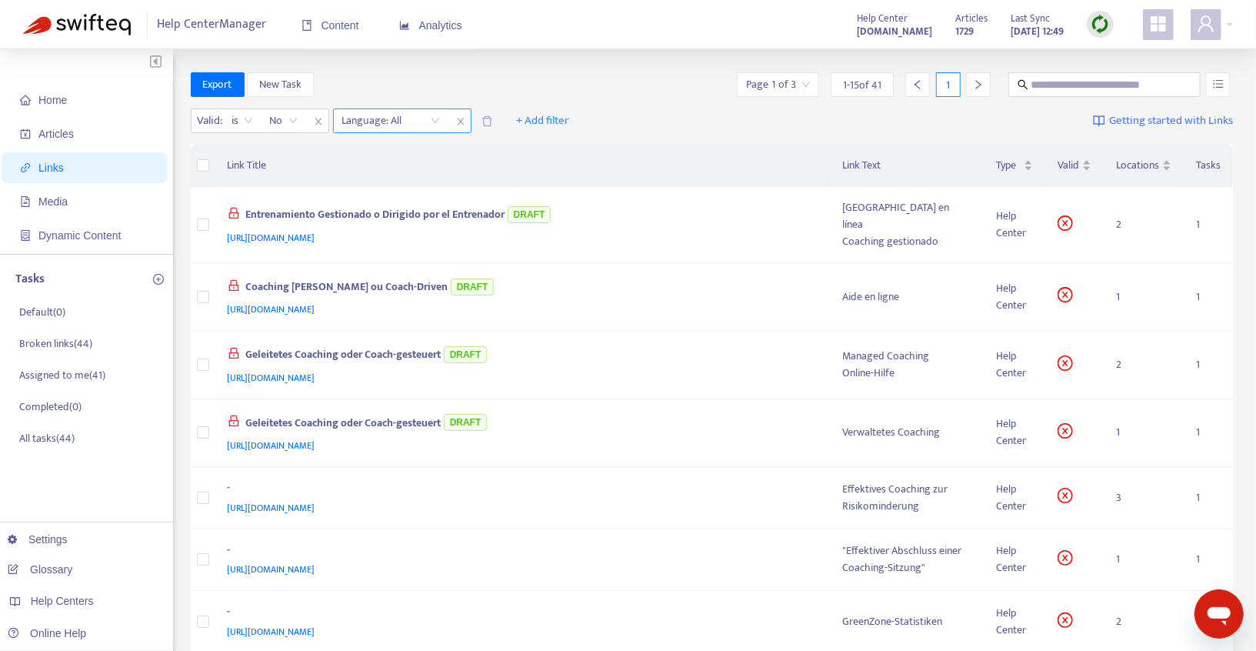
click at [434, 122] on div "Language: All" at bounding box center [391, 120] width 115 height 23
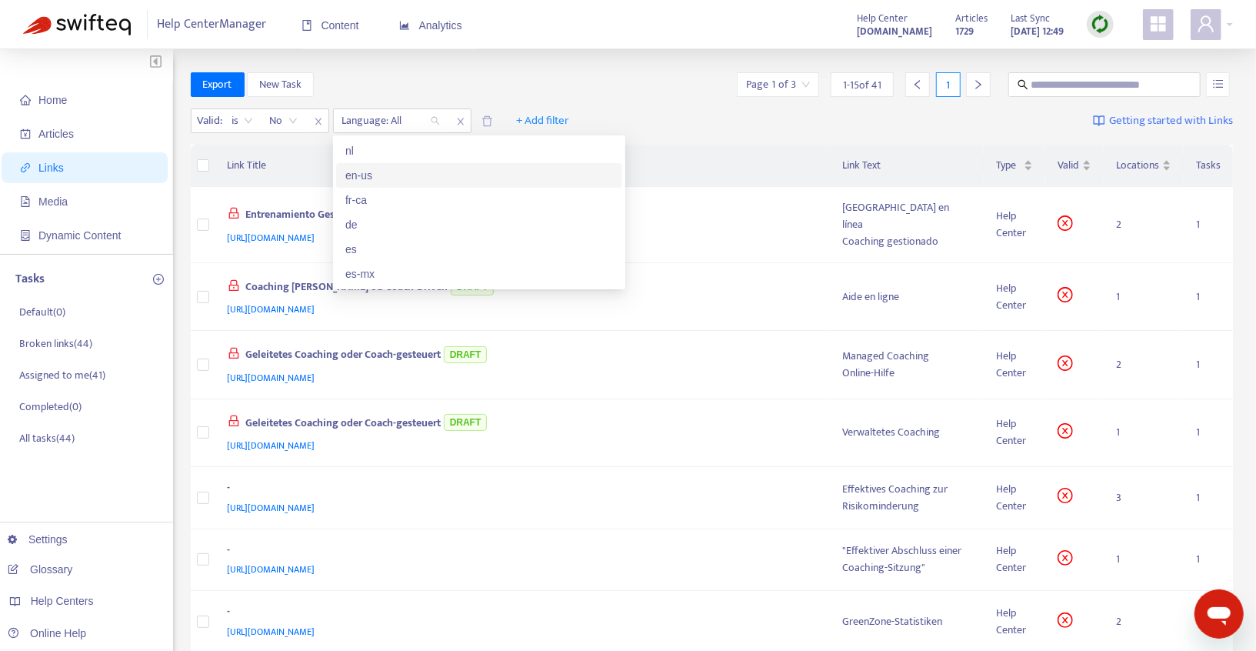
click at [385, 178] on div "en-us" at bounding box center [479, 175] width 268 height 17
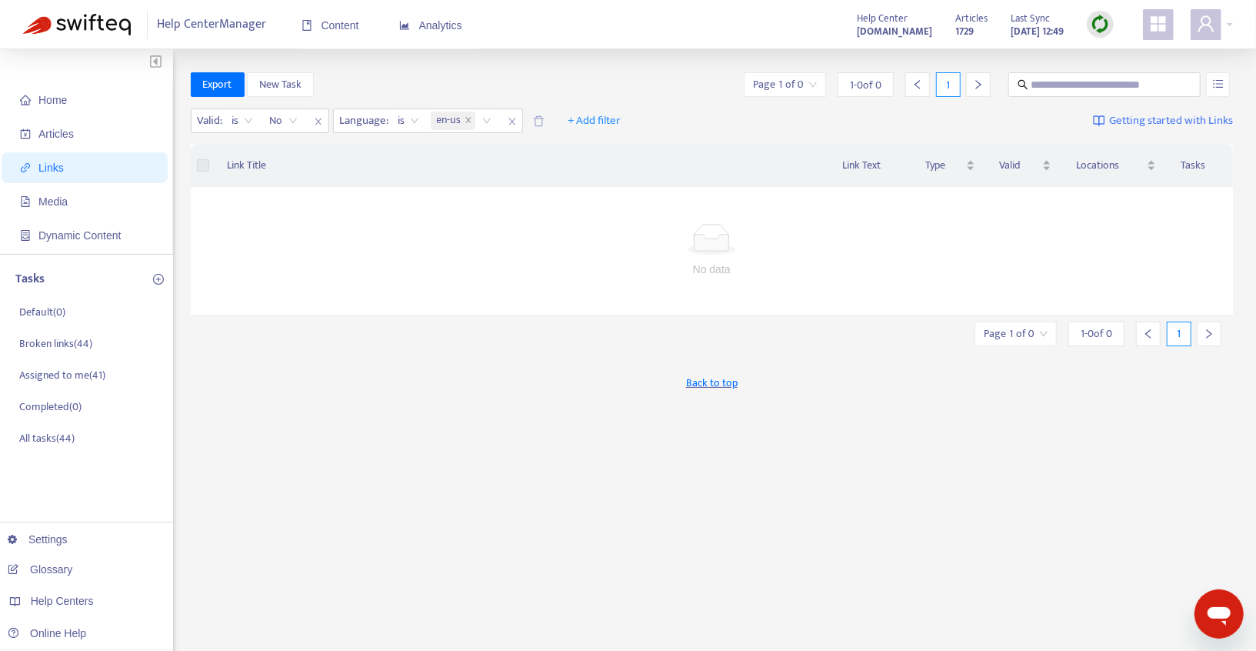
click at [358, 347] on div "Export New Task Page 1 of 0 1 - 0 of 0 1 Valid : is No Language : is en-us + Ad…" at bounding box center [712, 522] width 1043 height 900
